Goal: Task Accomplishment & Management: Manage account settings

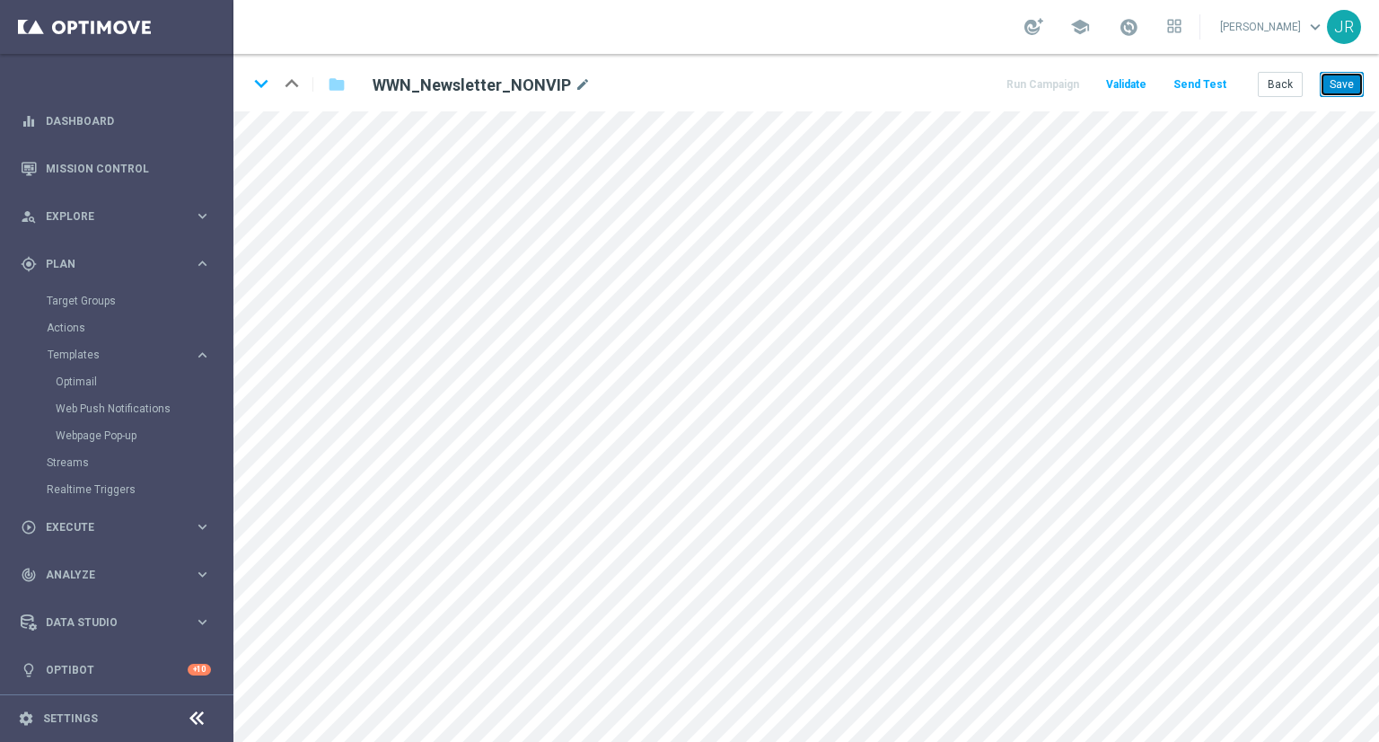
click at [1351, 85] on button "Save" at bounding box center [1342, 84] width 44 height 25
click at [1334, 86] on button "Save" at bounding box center [1342, 84] width 44 height 25
drag, startPoint x: 1343, startPoint y: 79, endPoint x: 1343, endPoint y: 96, distance: 17.1
click at [1343, 80] on button "Save" at bounding box center [1342, 84] width 44 height 25
click at [1337, 75] on button "Save" at bounding box center [1342, 84] width 44 height 25
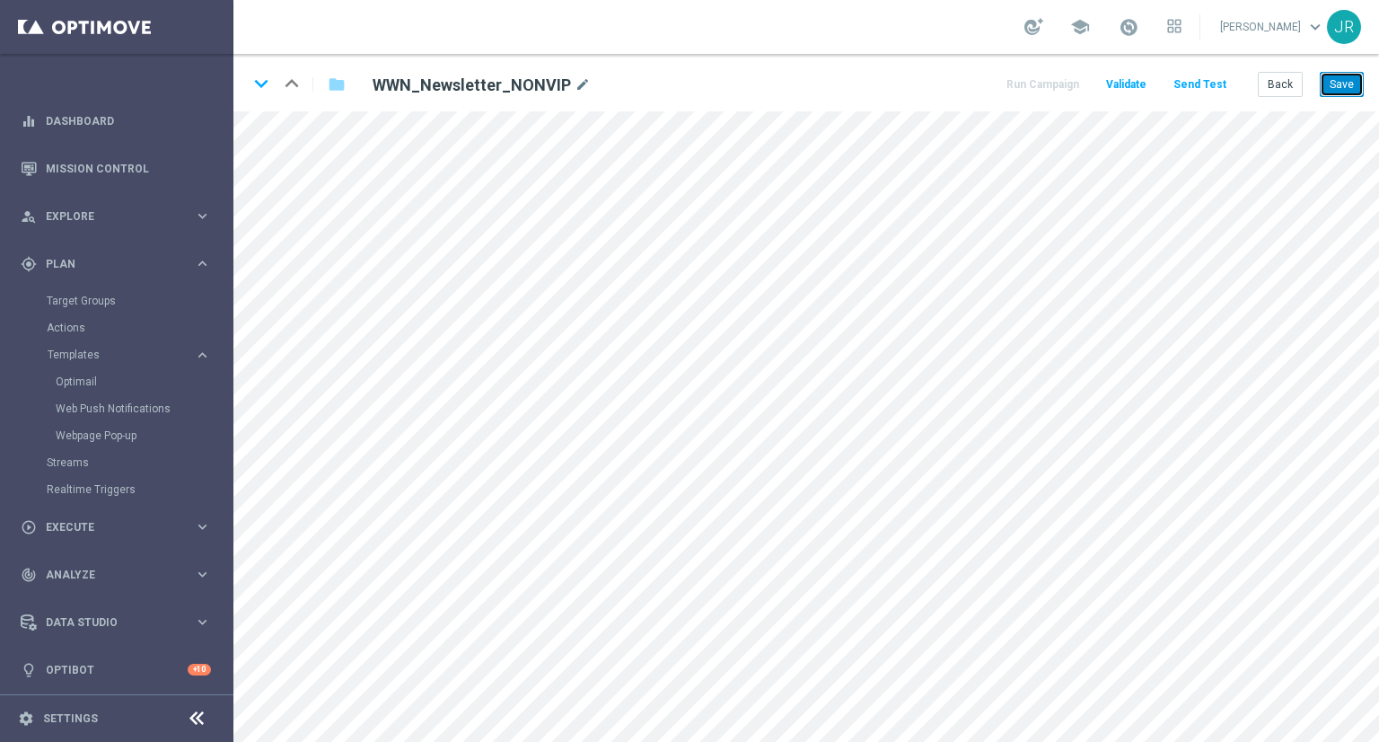
click at [1340, 87] on button "Save" at bounding box center [1342, 84] width 44 height 25
click at [1351, 76] on button "Save" at bounding box center [1342, 84] width 44 height 25
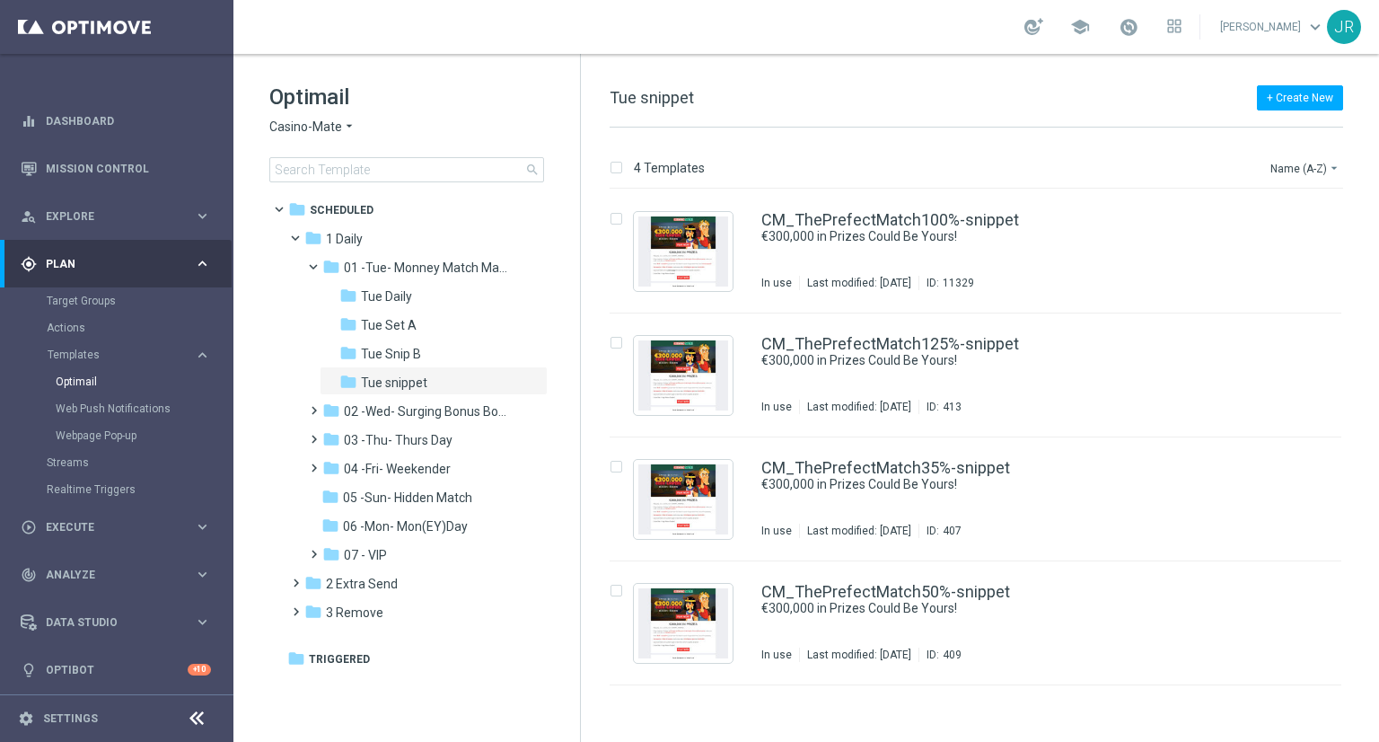
click at [284, 129] on span "Casino-Mate" at bounding box center [305, 127] width 73 height 17
